Goal: Task Accomplishment & Management: Complete application form

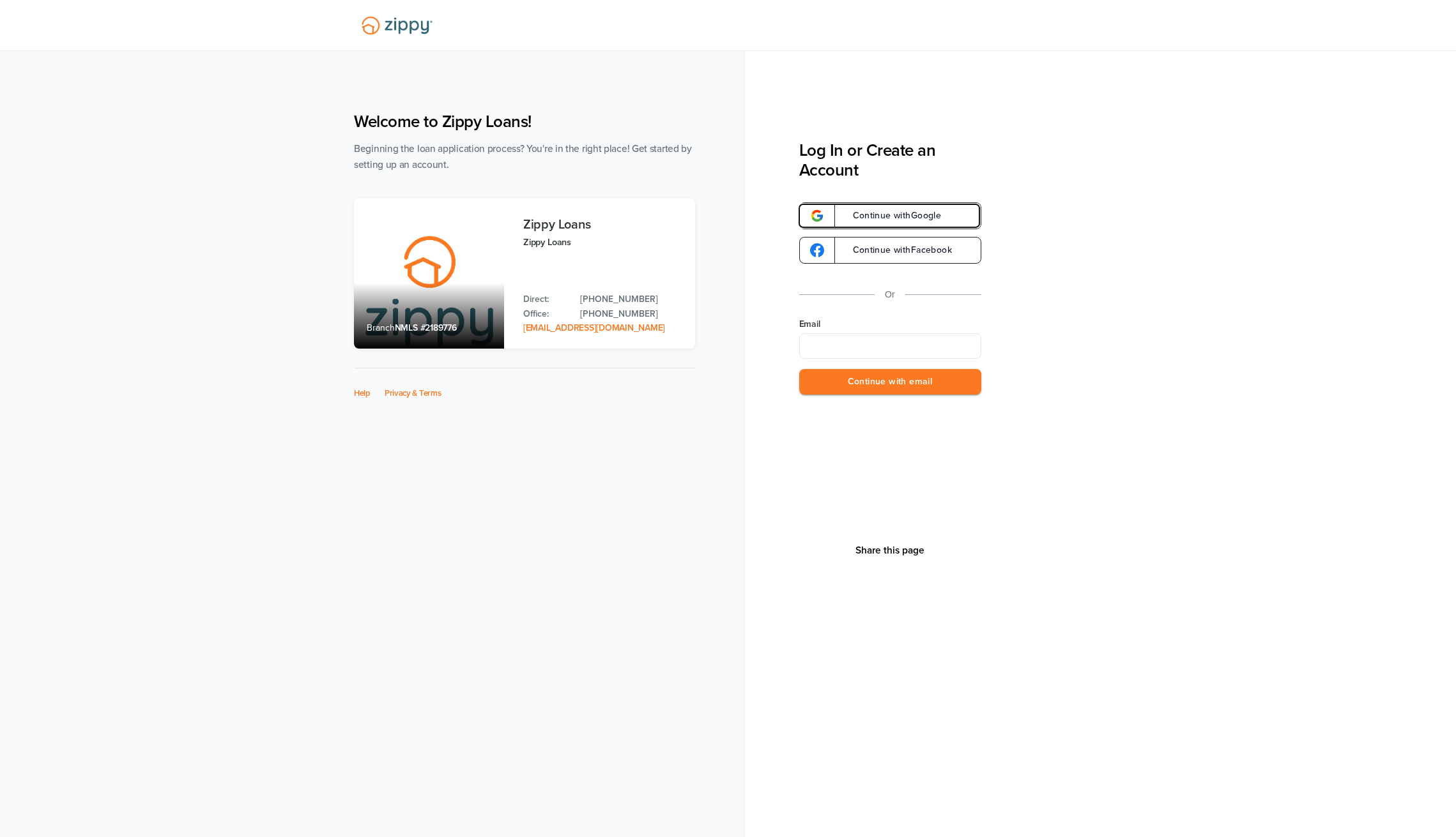
click at [843, 211] on link "Continue with Google" at bounding box center [890, 215] width 182 height 27
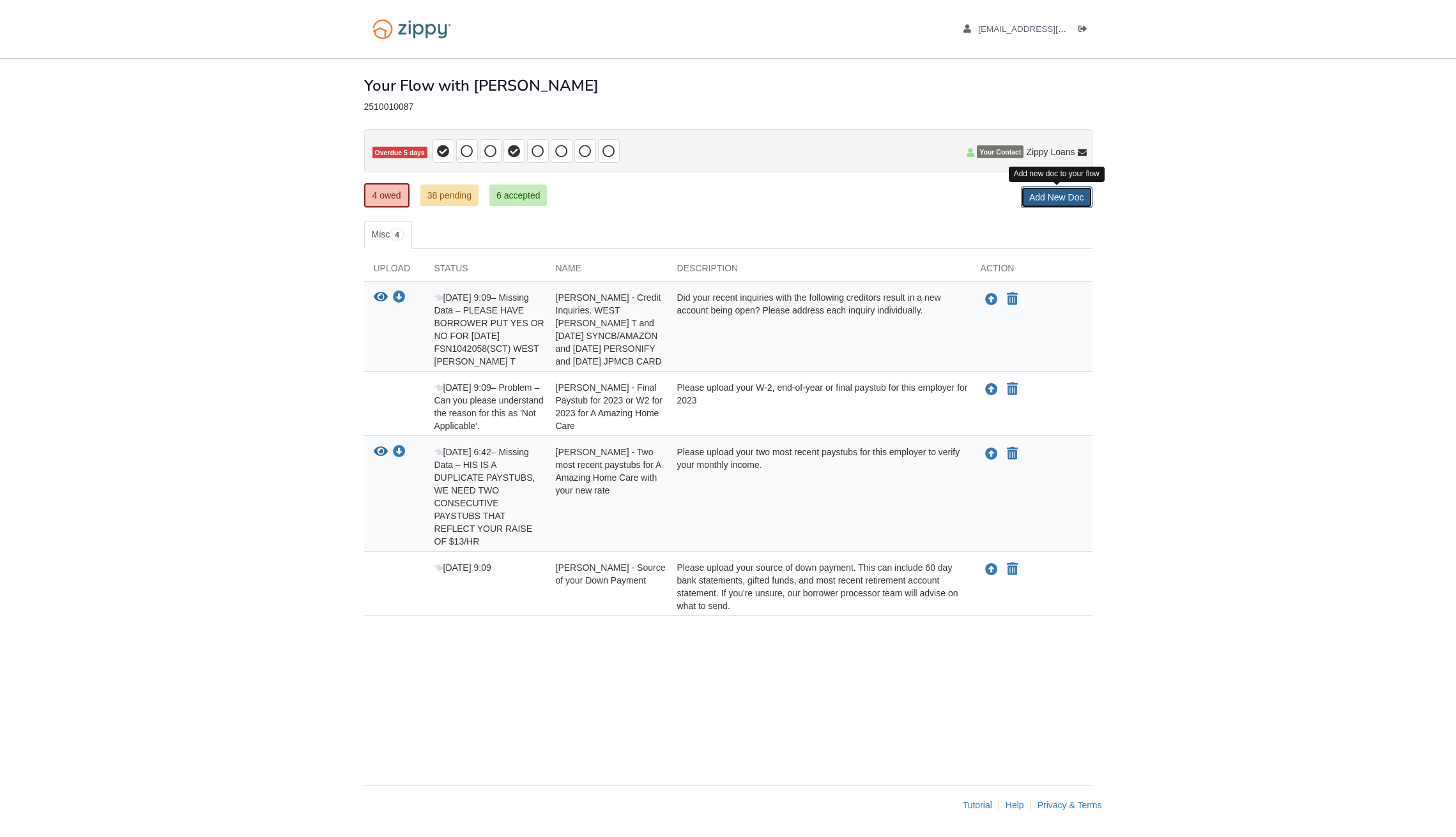
click at [1050, 203] on link "Add New Doc" at bounding box center [1056, 197] width 71 height 22
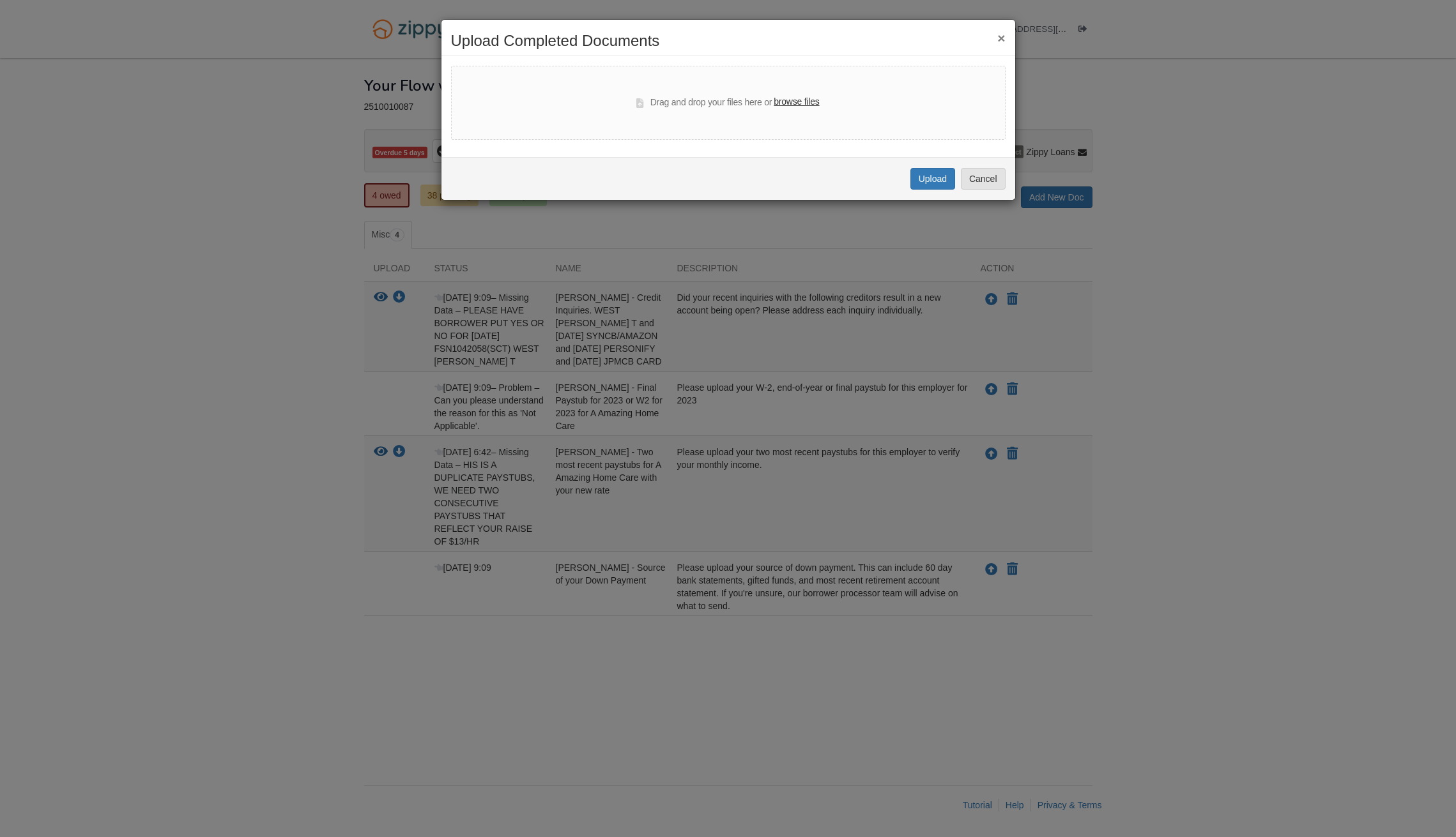
click at [805, 101] on label "browse files" at bounding box center [796, 102] width 45 height 14
click at [0, 0] on input "browse files" at bounding box center [0, 0] width 0 height 0
select select "****"
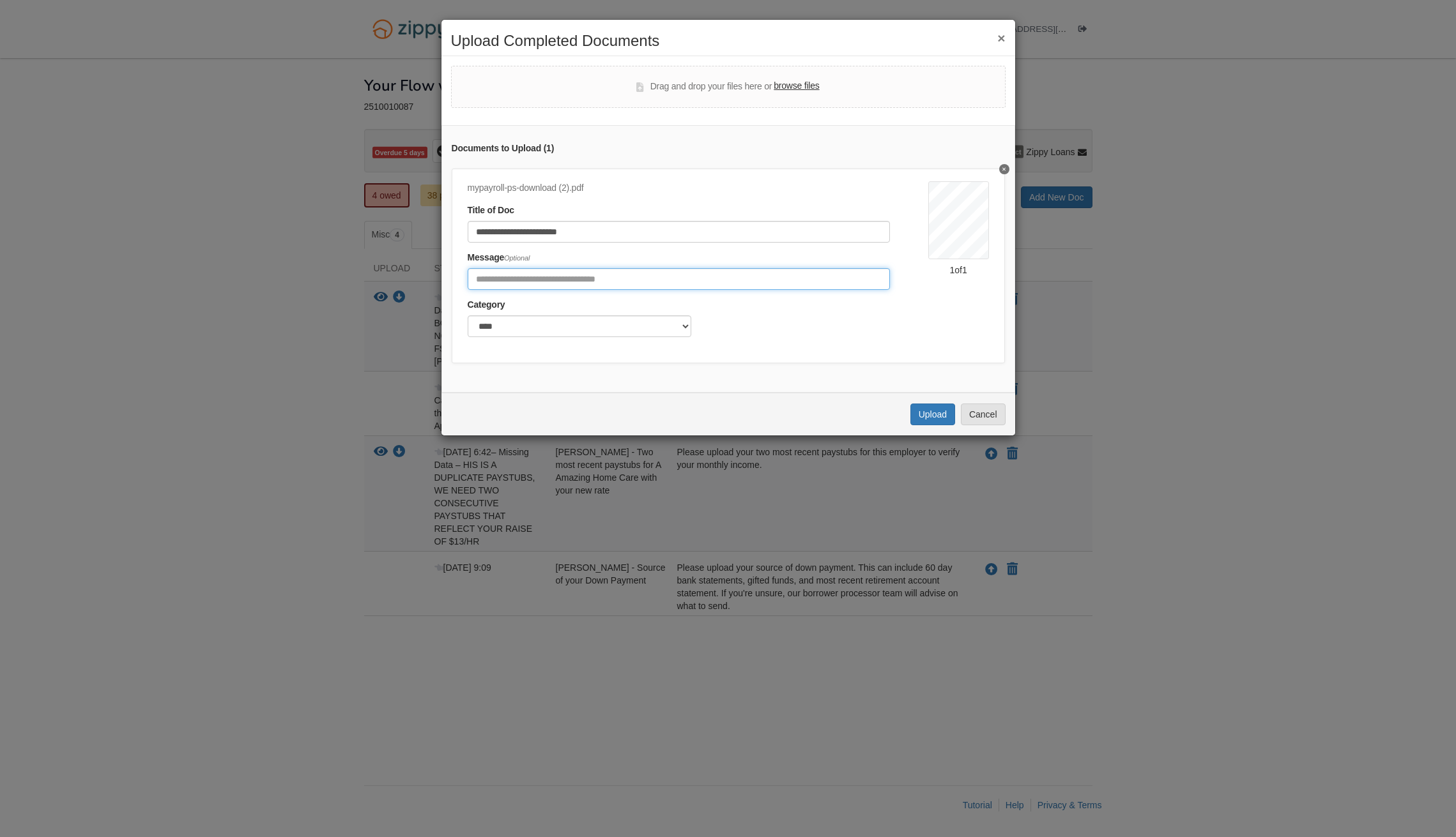
click at [651, 268] on input "Include any comments on this document" at bounding box center [679, 279] width 422 height 22
click at [610, 279] on input "**********" at bounding box center [679, 279] width 422 height 22
type input "**********"
click at [931, 426] on button "Upload" at bounding box center [932, 414] width 45 height 22
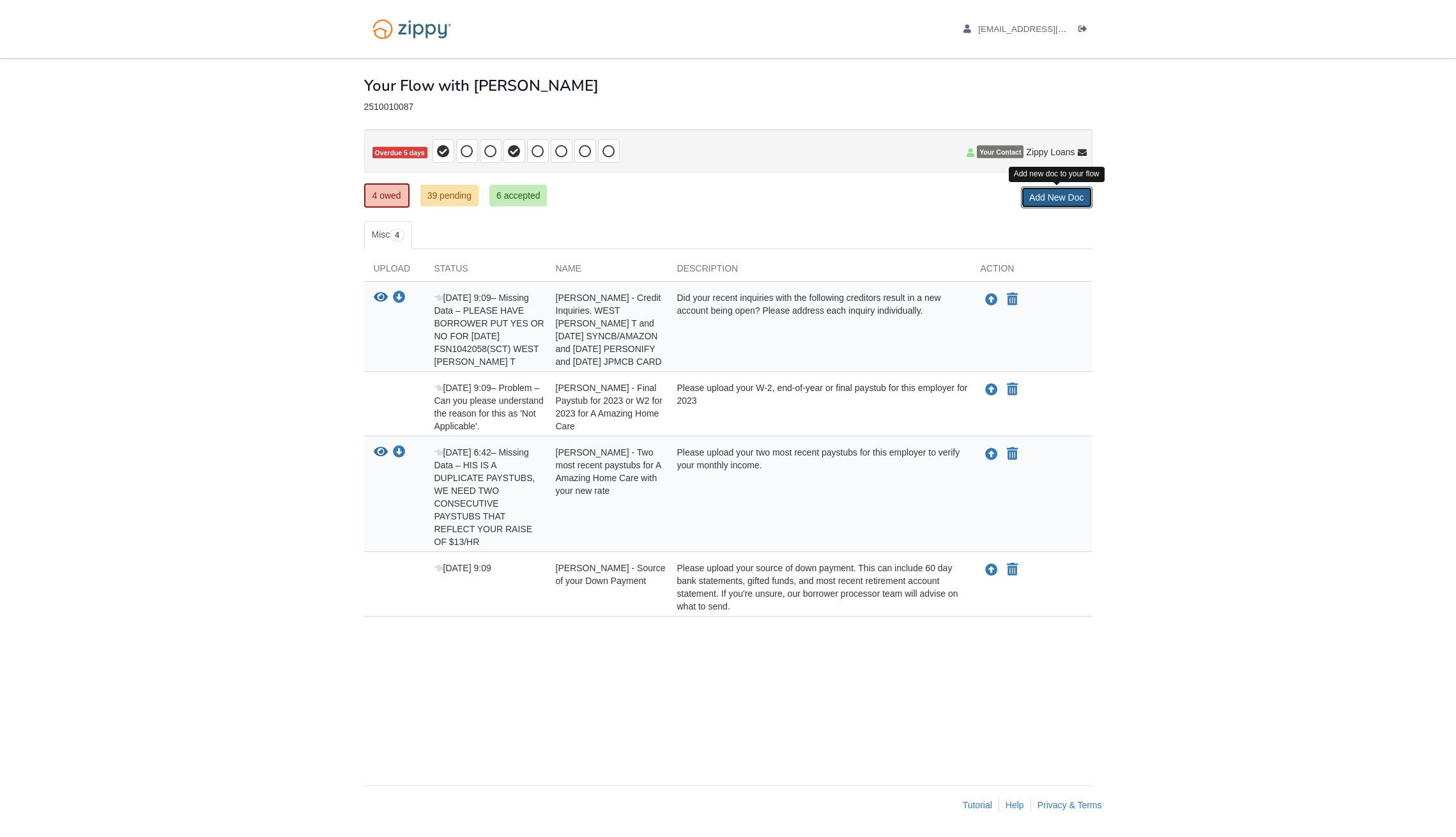
click at [1054, 200] on link "Add New Doc" at bounding box center [1056, 198] width 71 height 22
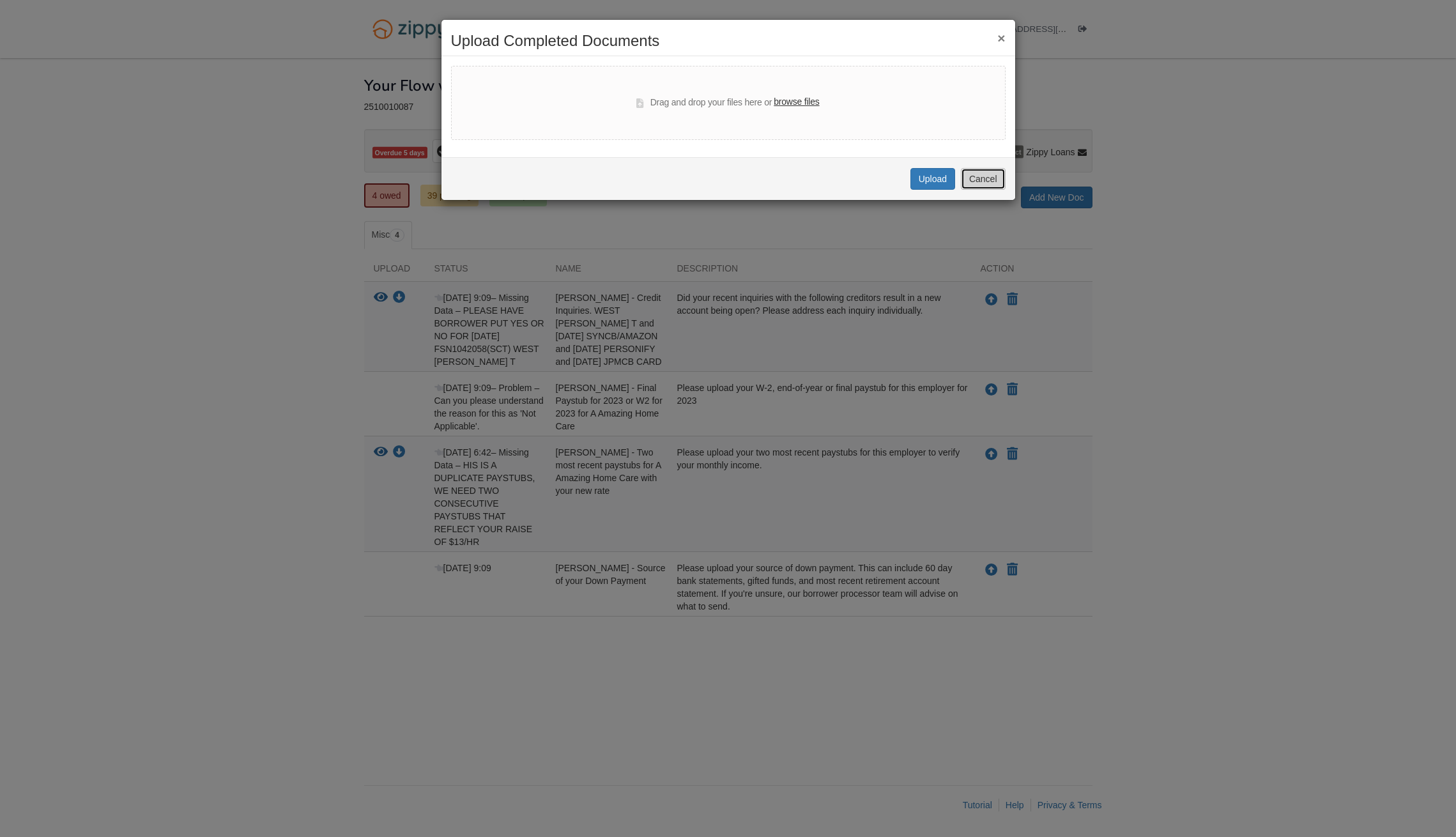
click at [977, 186] on button "Cancel" at bounding box center [983, 179] width 45 height 22
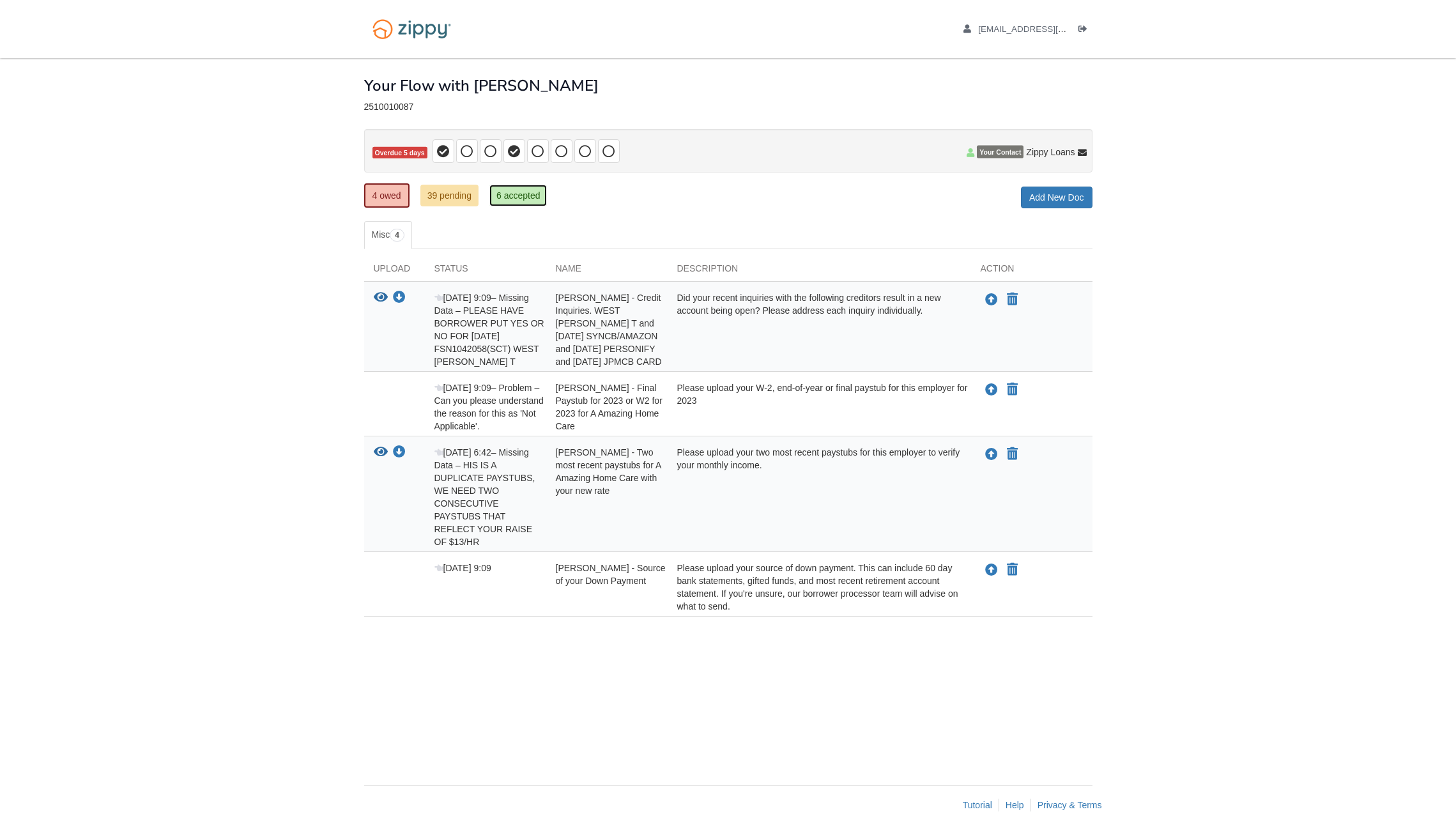
click at [502, 202] on link "6 accepted" at bounding box center [518, 196] width 58 height 22
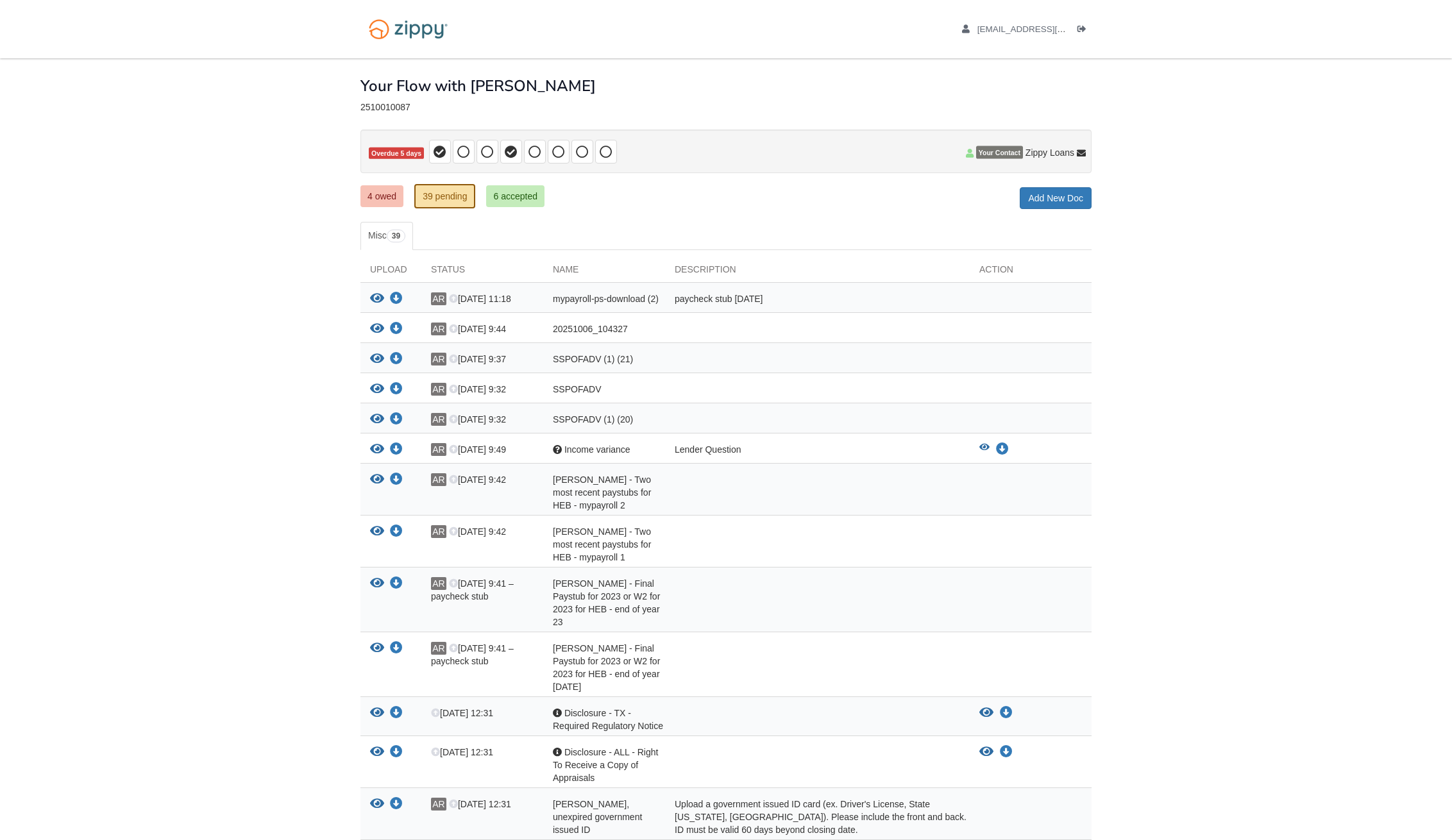
drag, startPoint x: 718, startPoint y: 300, endPoint x: 770, endPoint y: 301, distance: 52.0
click at [770, 301] on div "paycheck stub [DATE]" at bounding box center [817, 301] width 305 height 17
drag, startPoint x: 578, startPoint y: 301, endPoint x: 653, endPoint y: 304, distance: 75.1
click at [653, 304] on span "mypayroll-ps-download (2)" at bounding box center [606, 298] width 106 height 10
